Goal: Task Accomplishment & Management: Complete application form

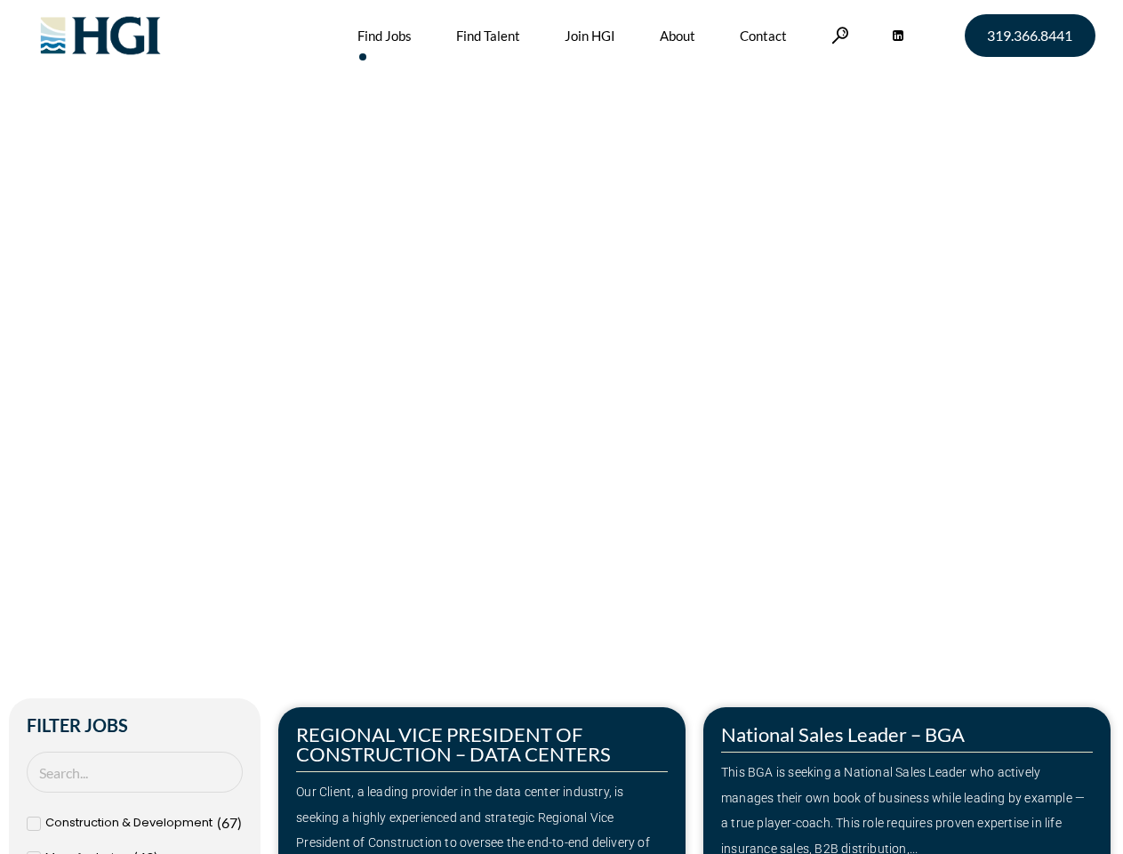
click at [561, 427] on div "Make Your Next Move Home » Jobs" at bounding box center [562, 376] width 1014 height 752
click at [838, 35] on link at bounding box center [841, 35] width 18 height 17
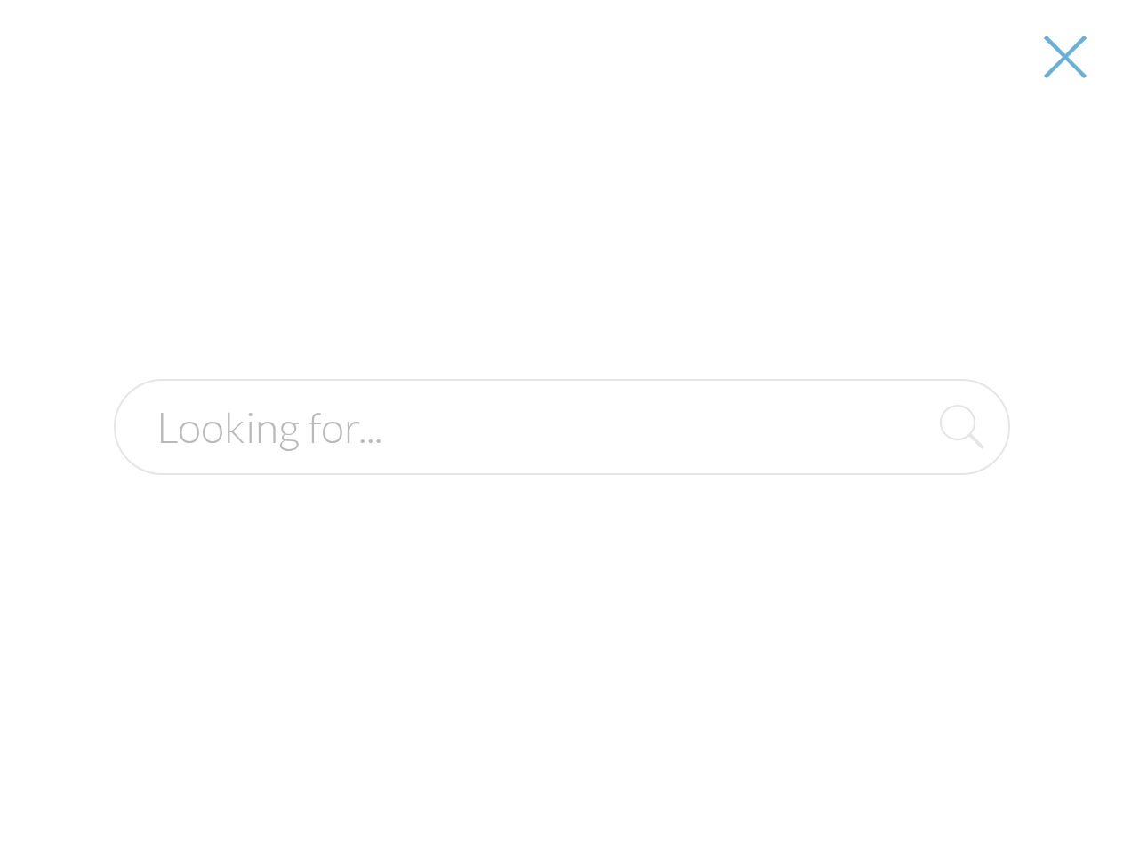
click at [482, 780] on div "Our Client, a leading provider in the data center industry, is seeking a highly…" at bounding box center [482, 830] width 372 height 102
click at [907, 780] on div at bounding box center [562, 427] width 1121 height 854
